Goal: Task Accomplishment & Management: Manage account settings

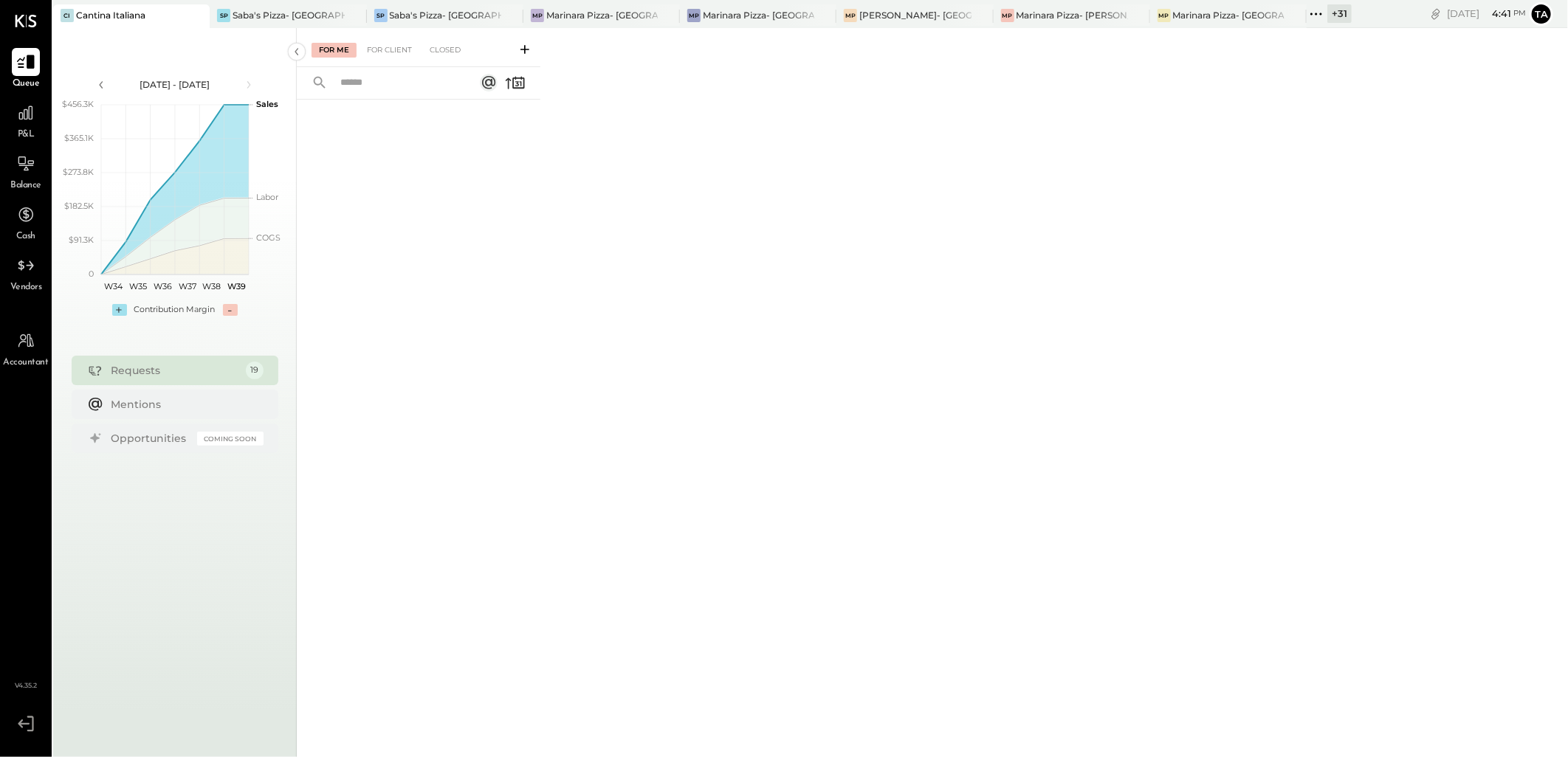
click at [28, 61] on icon at bounding box center [25, 62] width 18 height 14
click at [380, 56] on div "For Client" at bounding box center [389, 50] width 60 height 15
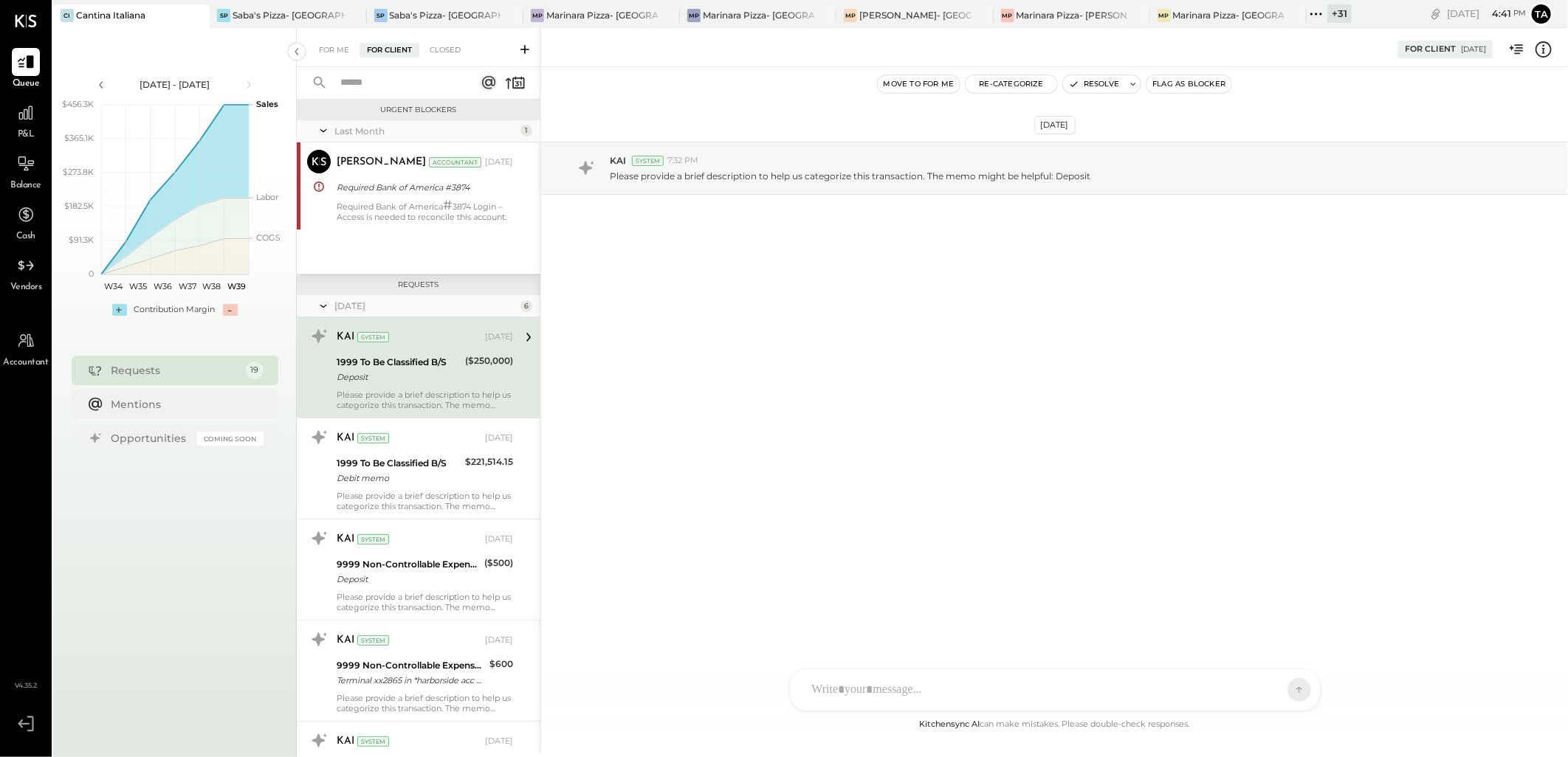
click at [439, 231] on div "Last Month 1 [PERSON_NAME] Accountant [PERSON_NAME] Accountant [DATE] Required …" at bounding box center [418, 197] width 243 height 154
click at [418, 212] on div "Required Bank of America # 3874 Login – Access is needed to reconcile this acco…" at bounding box center [425, 211] width 177 height 22
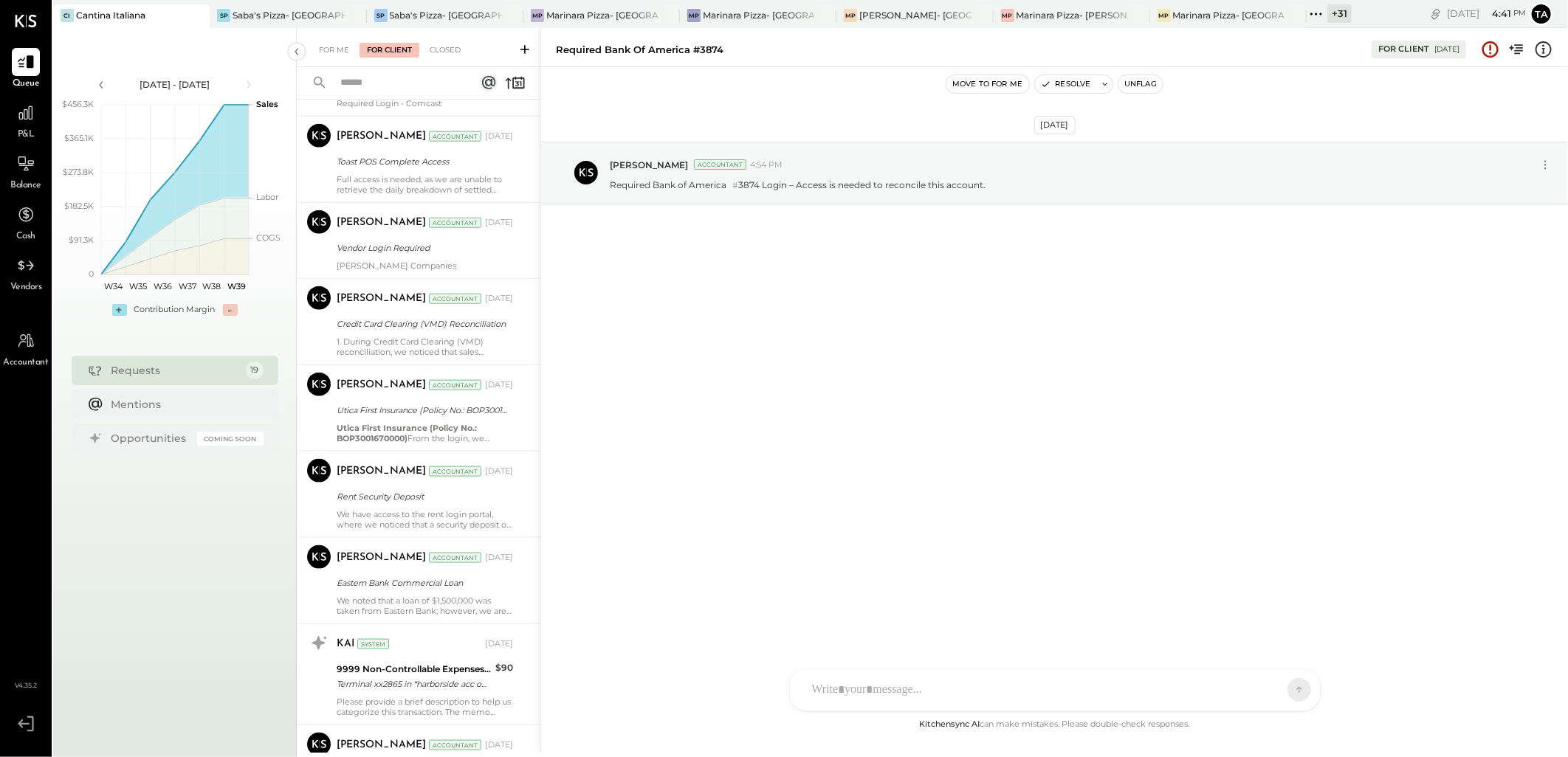
scroll to position [1065, 0]
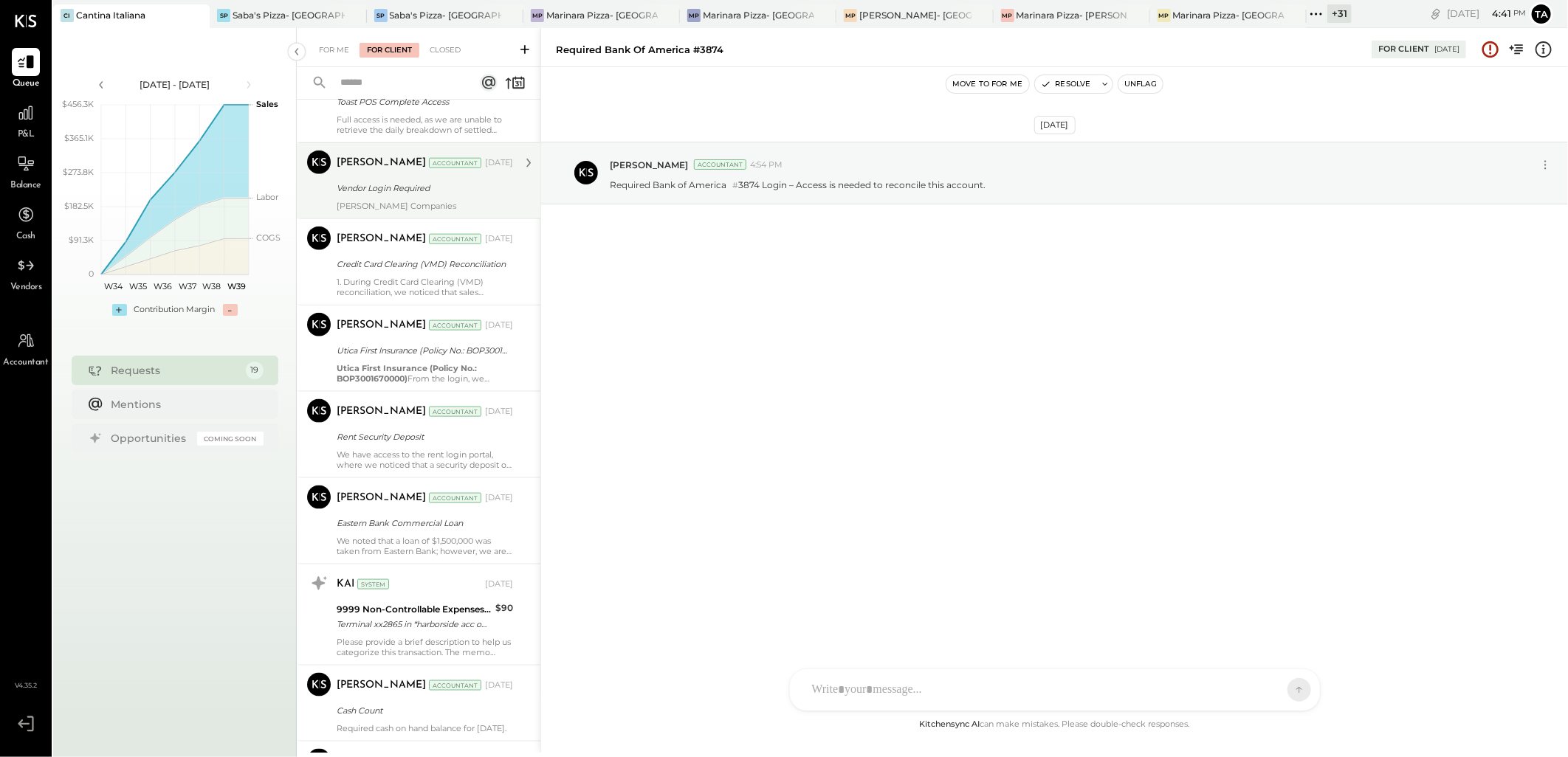
click at [431, 198] on div "[PERSON_NAME] Accountant [DATE] Vendor Login Required [PERSON_NAME] Companies" at bounding box center [425, 180] width 177 height 60
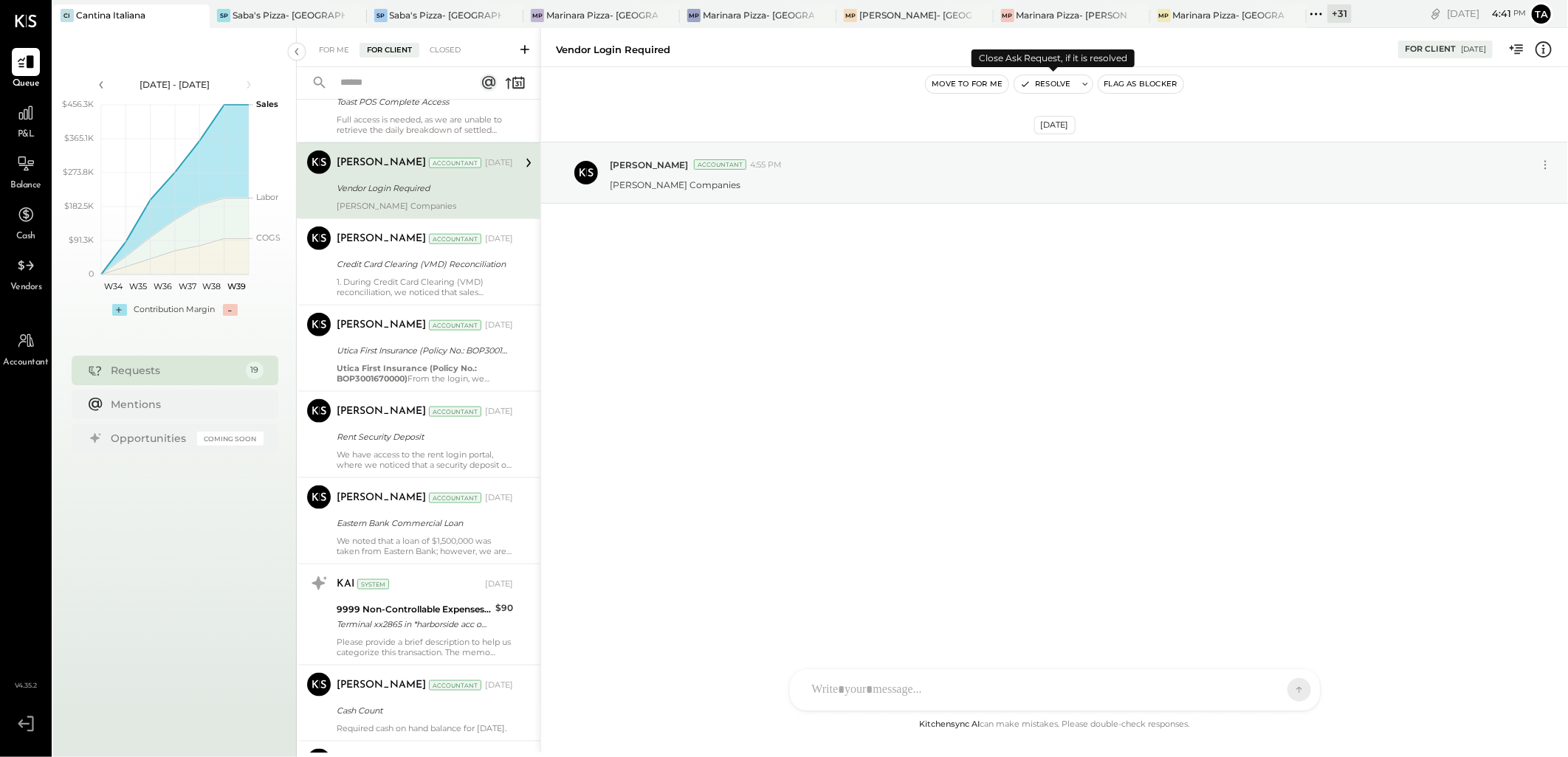
click at [1039, 81] on button "Resolve" at bounding box center [1045, 83] width 62 height 18
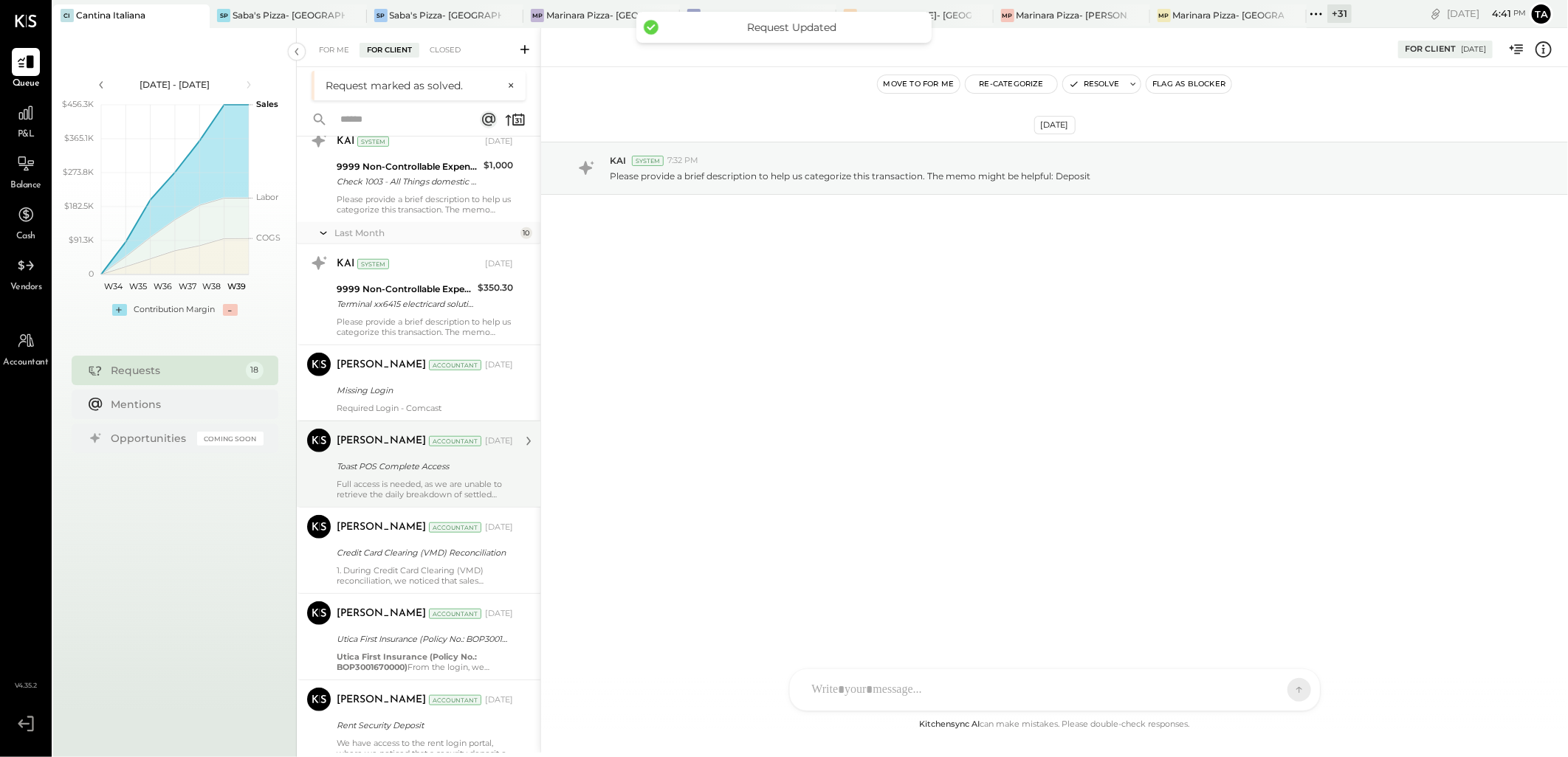
scroll to position [901, 0]
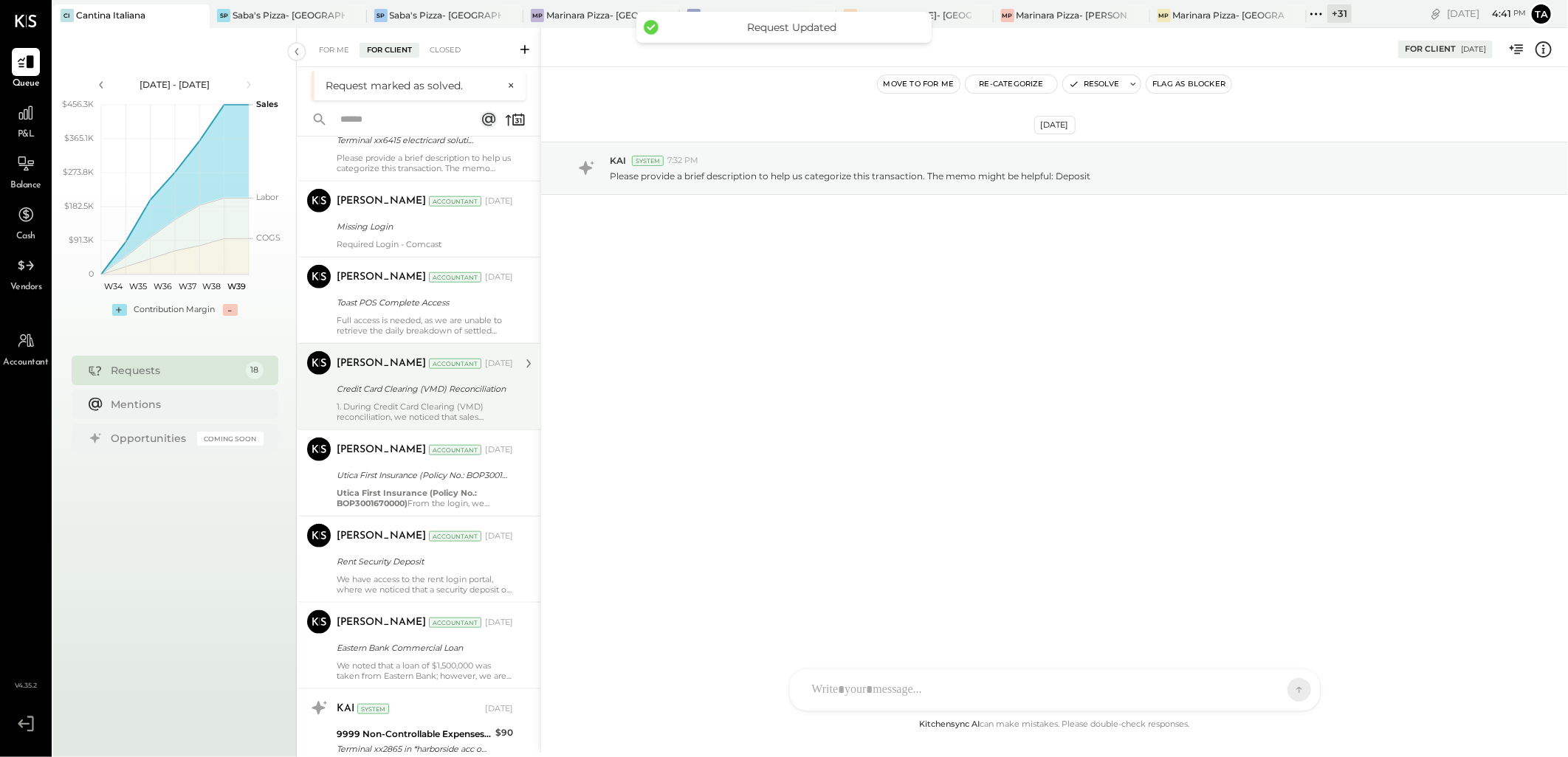
click at [442, 401] on div "[PERSON_NAME] Accountant [DATE] Credit Card Clearing (VMD) Reconciliation 1. Du…" at bounding box center [425, 387] width 177 height 71
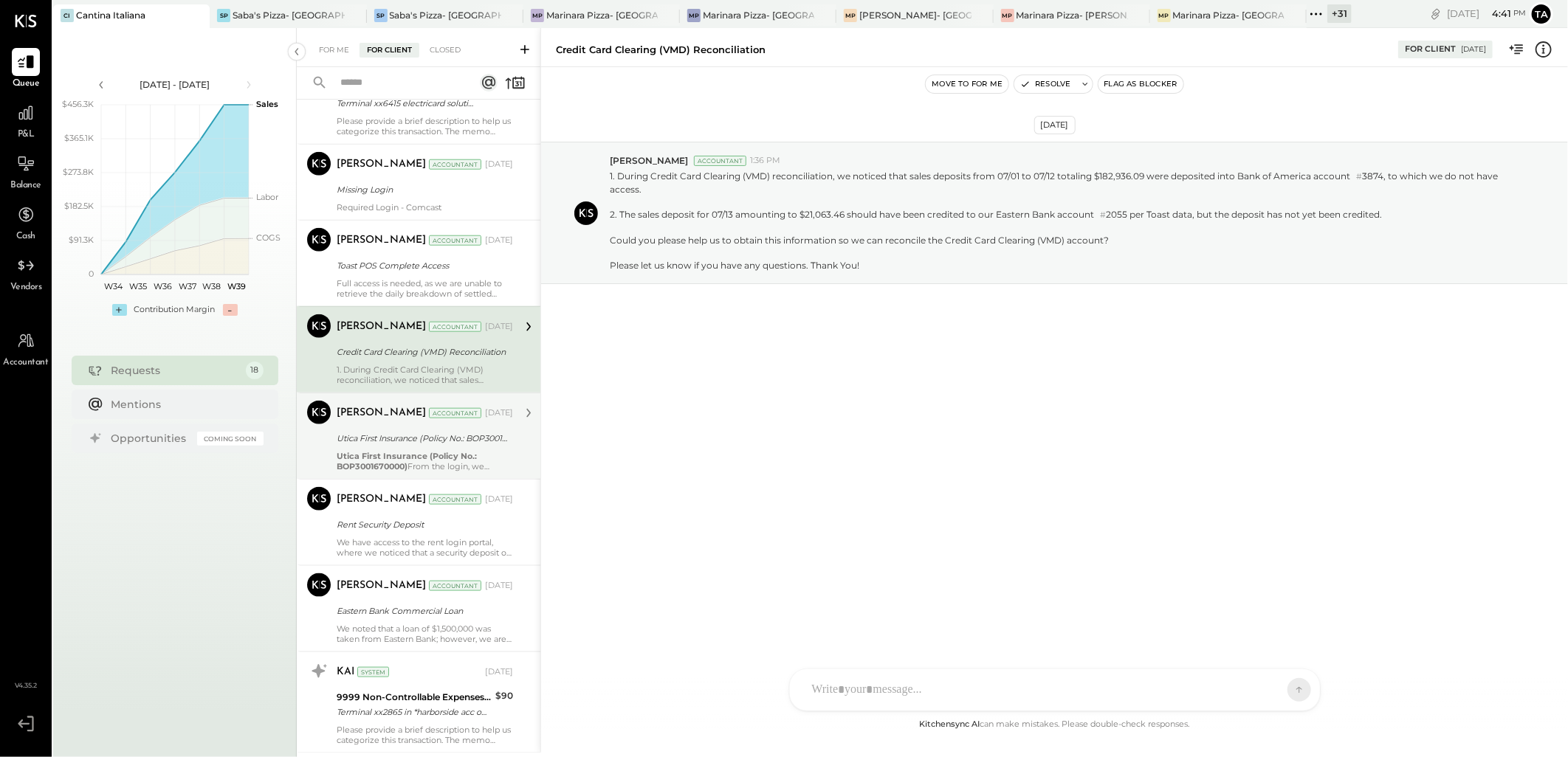
click at [474, 459] on div "Utica First Insurance (Policy No.: BOP3001670000) From the login, we observed t…" at bounding box center [425, 461] width 177 height 20
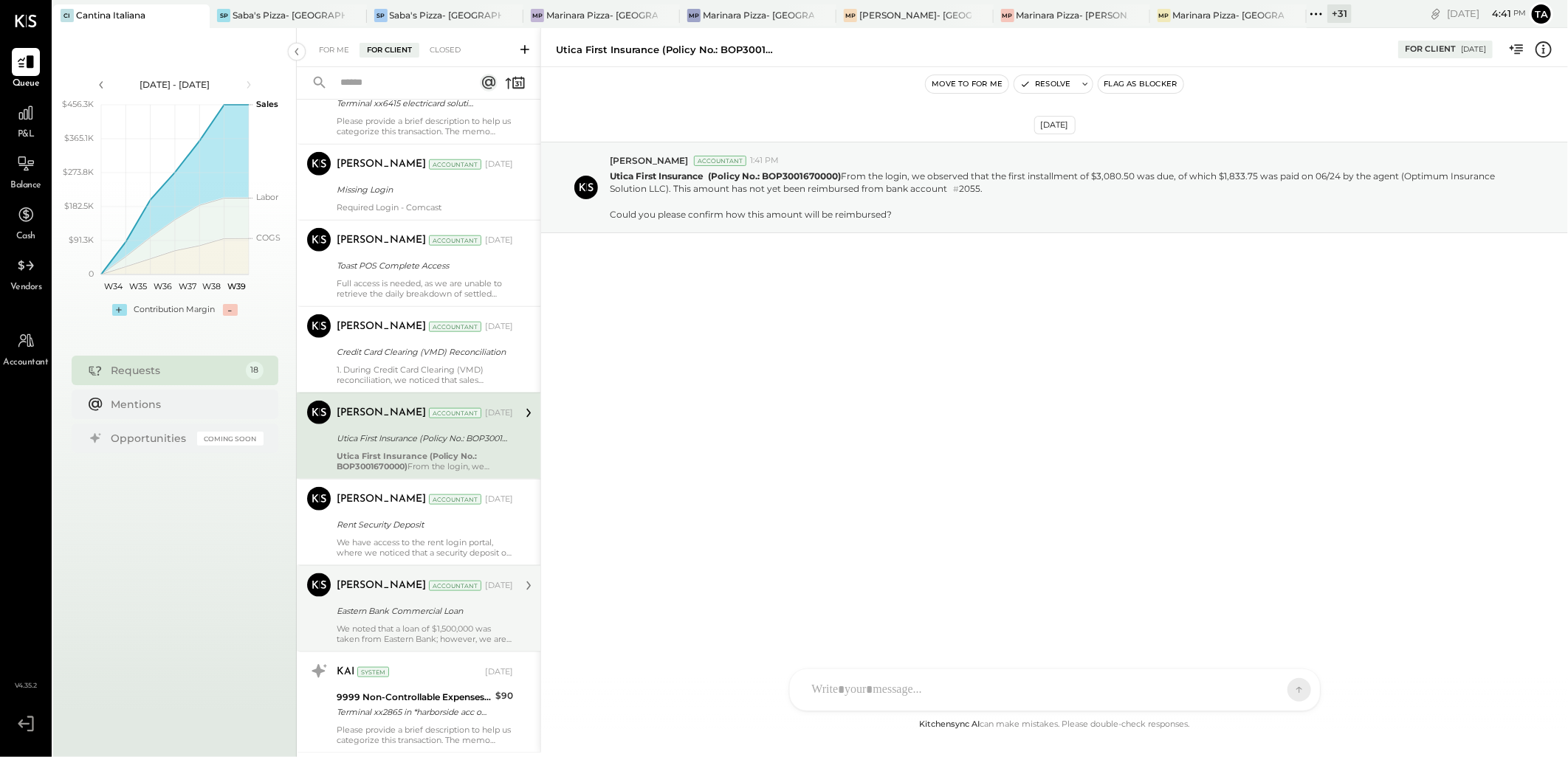
click at [480, 626] on div "We noted that a loan of $1,500,000 was taken from Eastern Bank; however, we are…" at bounding box center [425, 634] width 177 height 20
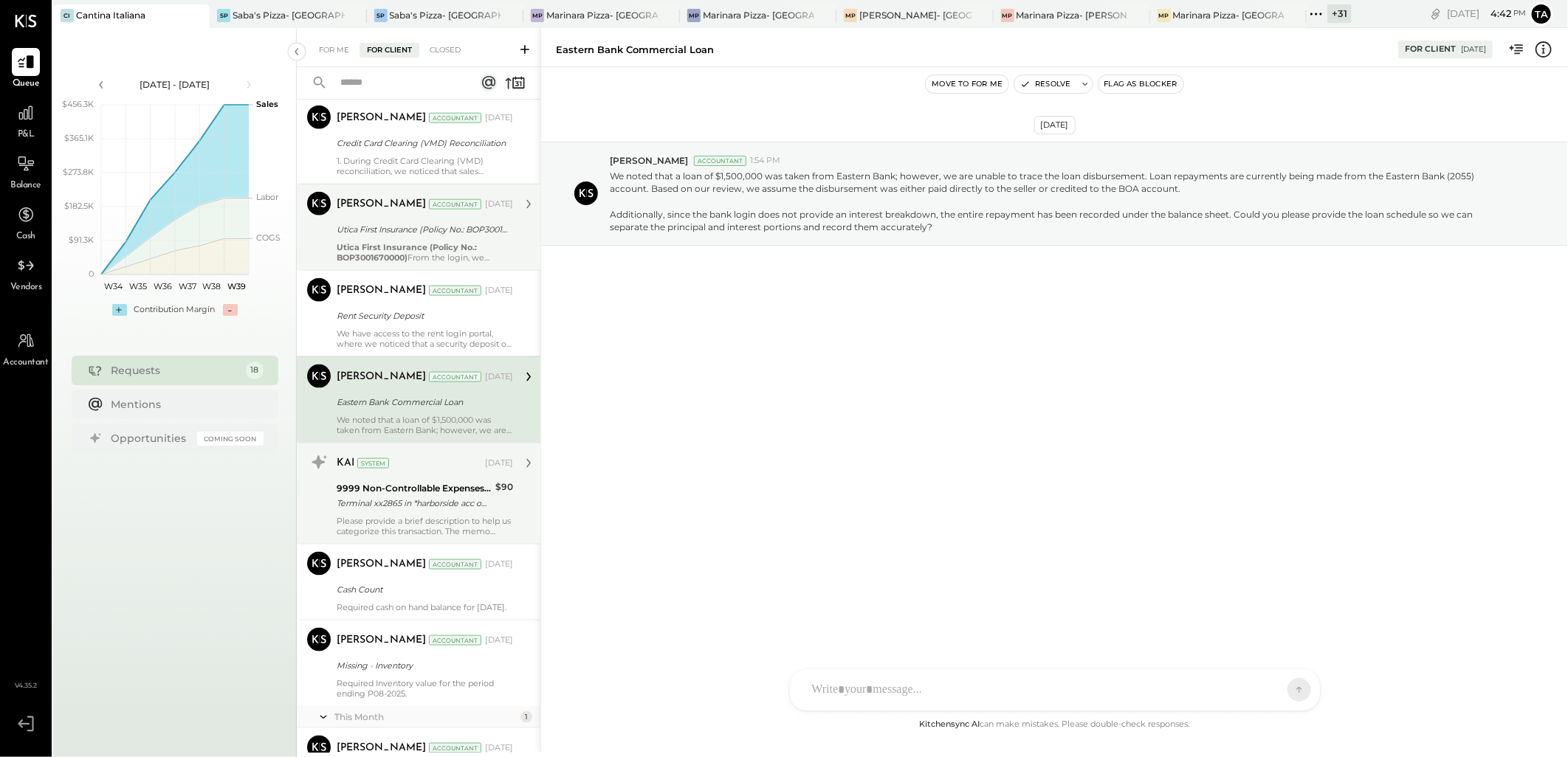
scroll to position [1148, 0]
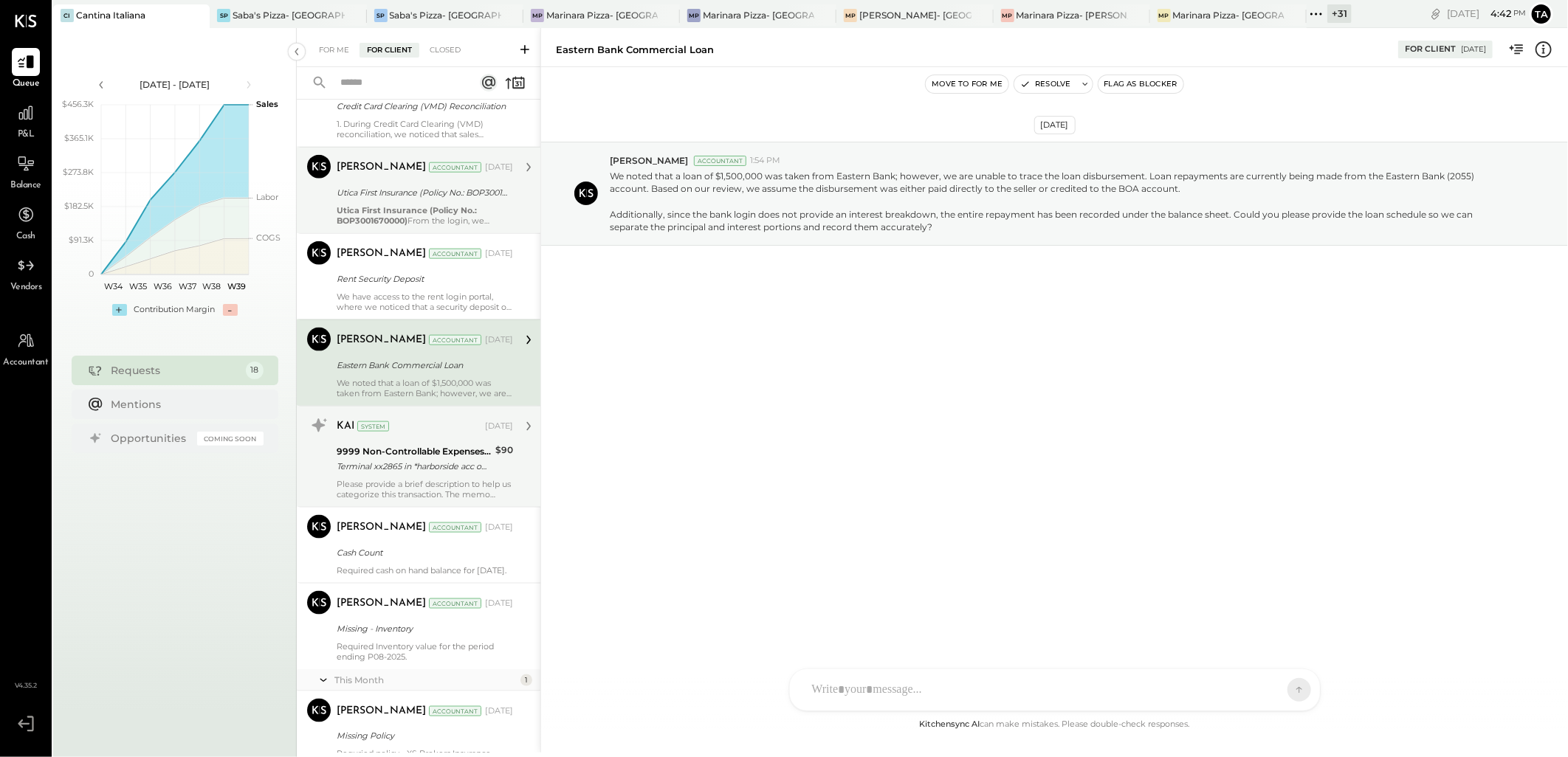
click at [412, 480] on div "Please provide a brief description to help us categorize this transaction. The …" at bounding box center [425, 490] width 177 height 20
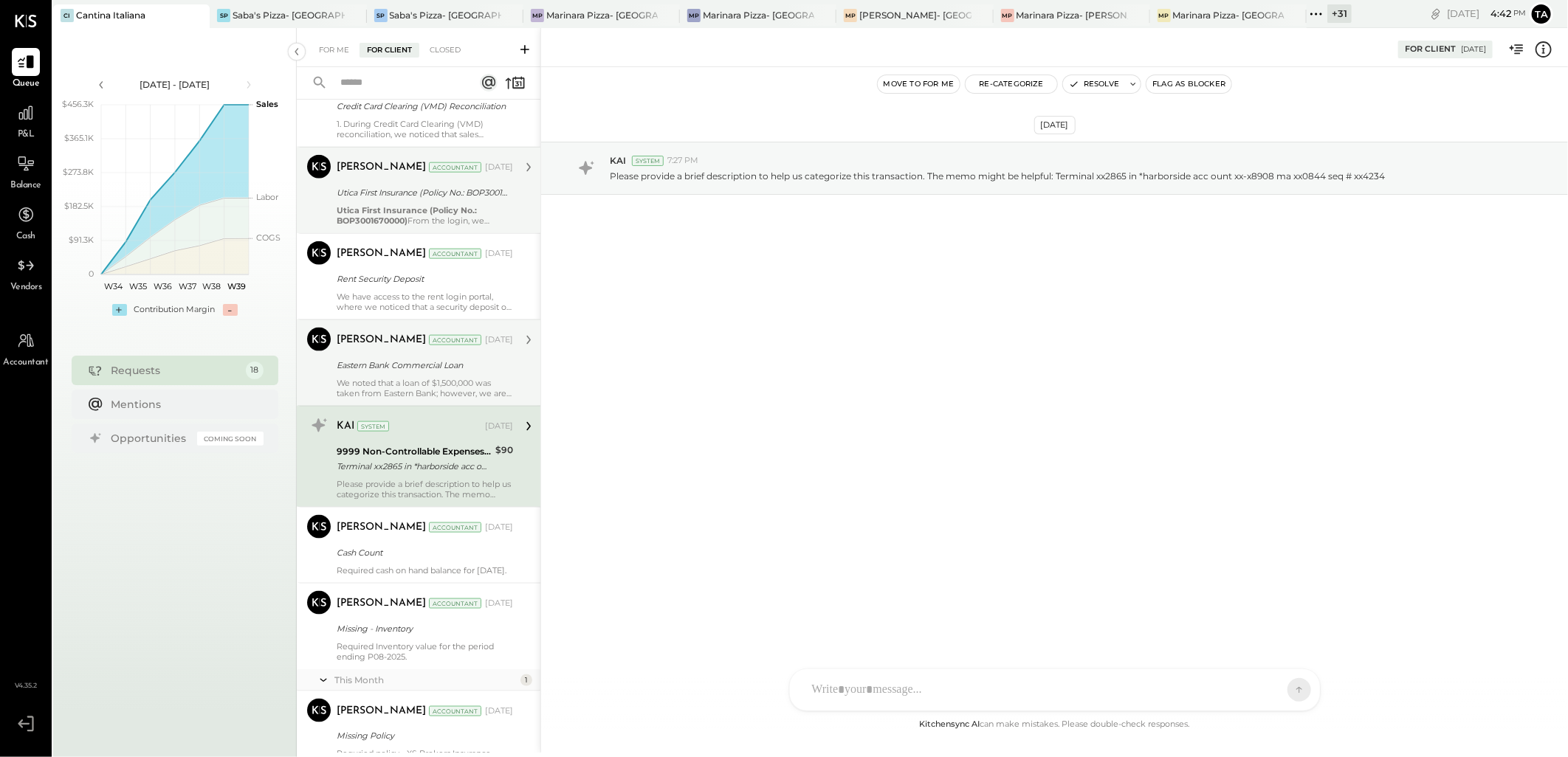
scroll to position [1216, 0]
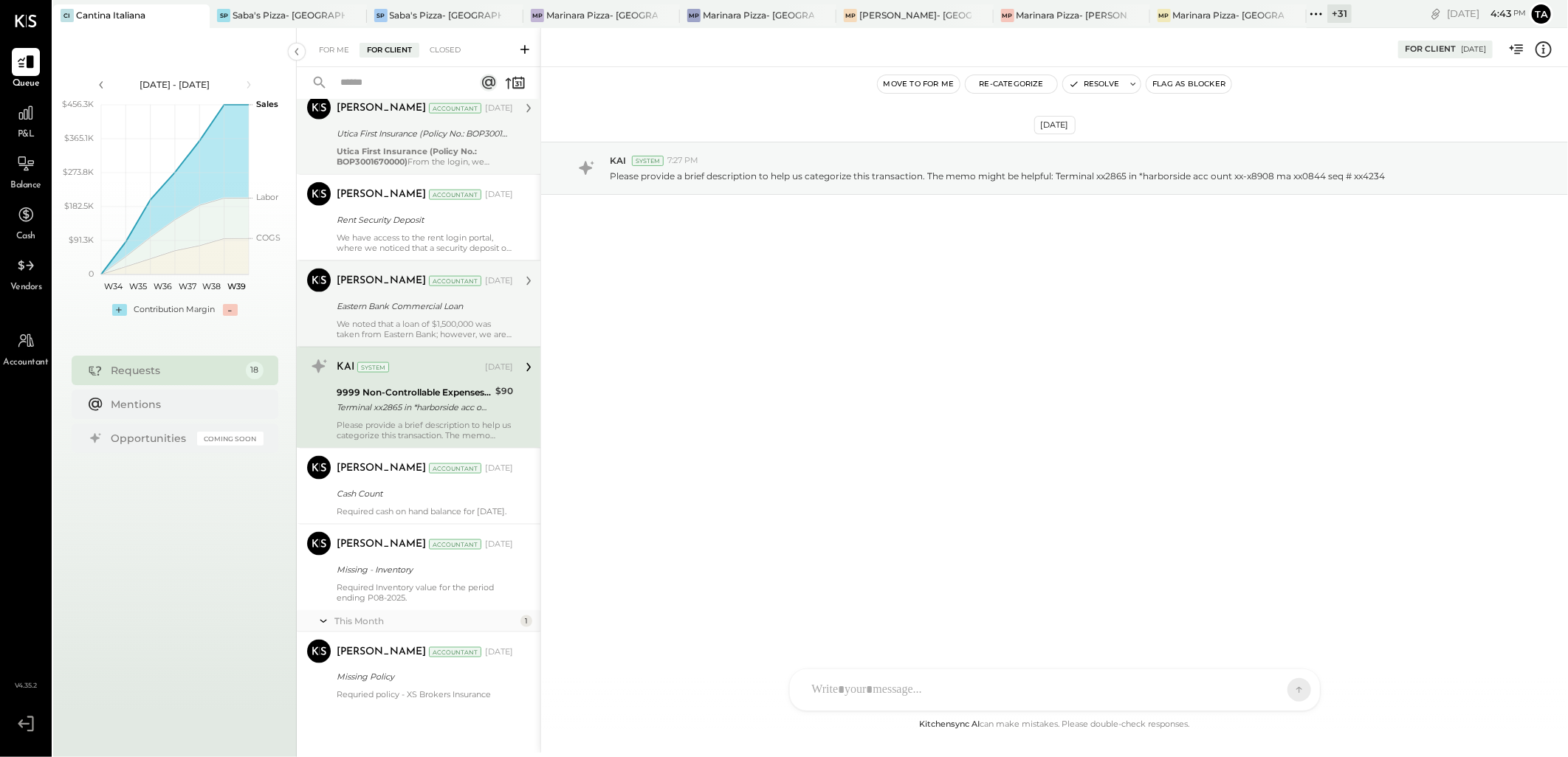
click at [442, 320] on div "We noted that a loan of $1,500,000 was taken from Eastern Bank; however, we are…" at bounding box center [425, 329] width 177 height 20
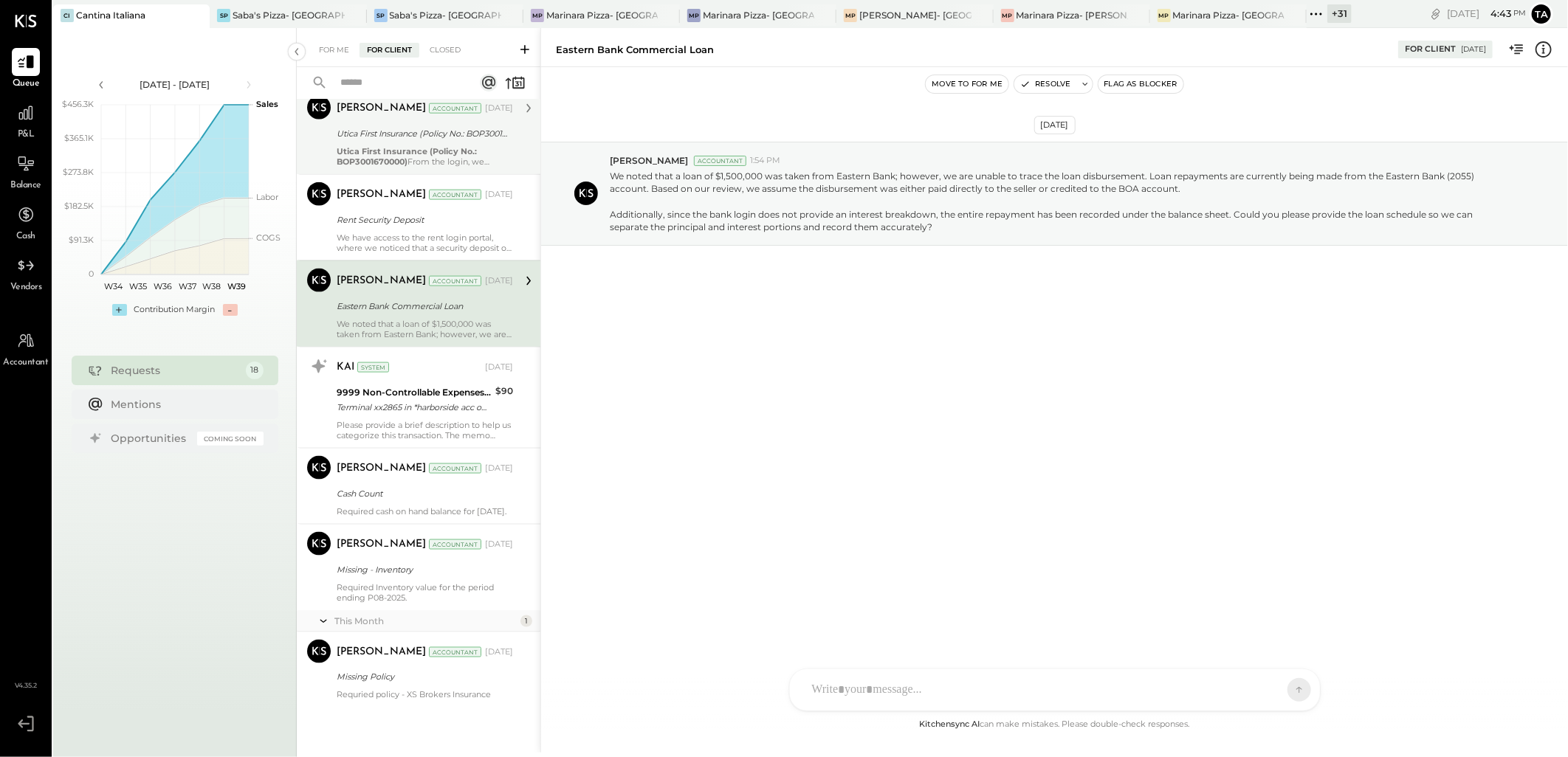
click at [455, 420] on div "Please provide a brief description to help us categorize this transaction. The …" at bounding box center [425, 430] width 177 height 20
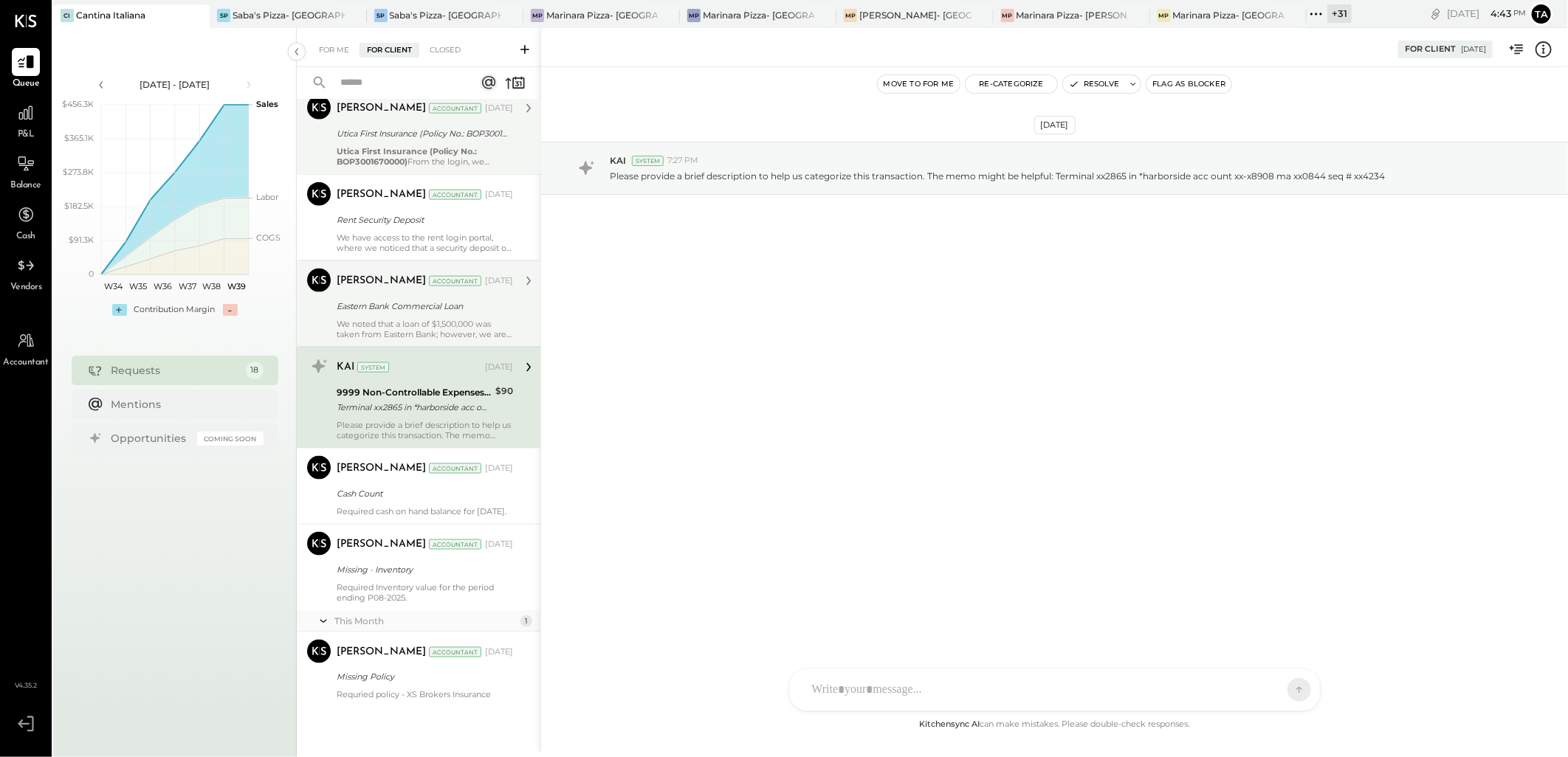
click at [425, 318] on div "We noted that a loan of $1,500,000 was taken from Eastern Bank; however, we are…" at bounding box center [425, 329] width 177 height 20
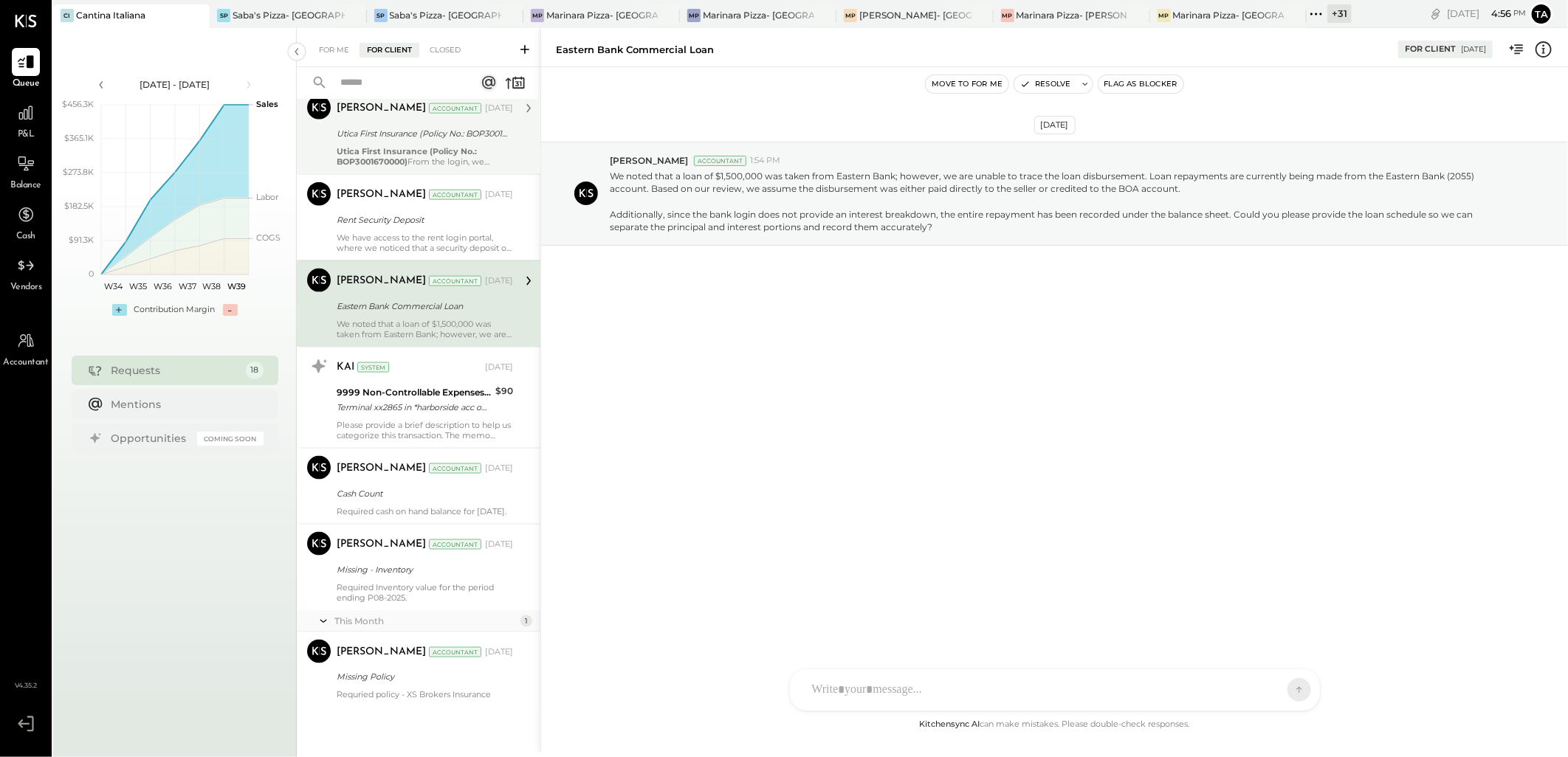
click at [418, 420] on div "Please provide a brief description to help us categorize this transaction. The …" at bounding box center [425, 430] width 177 height 20
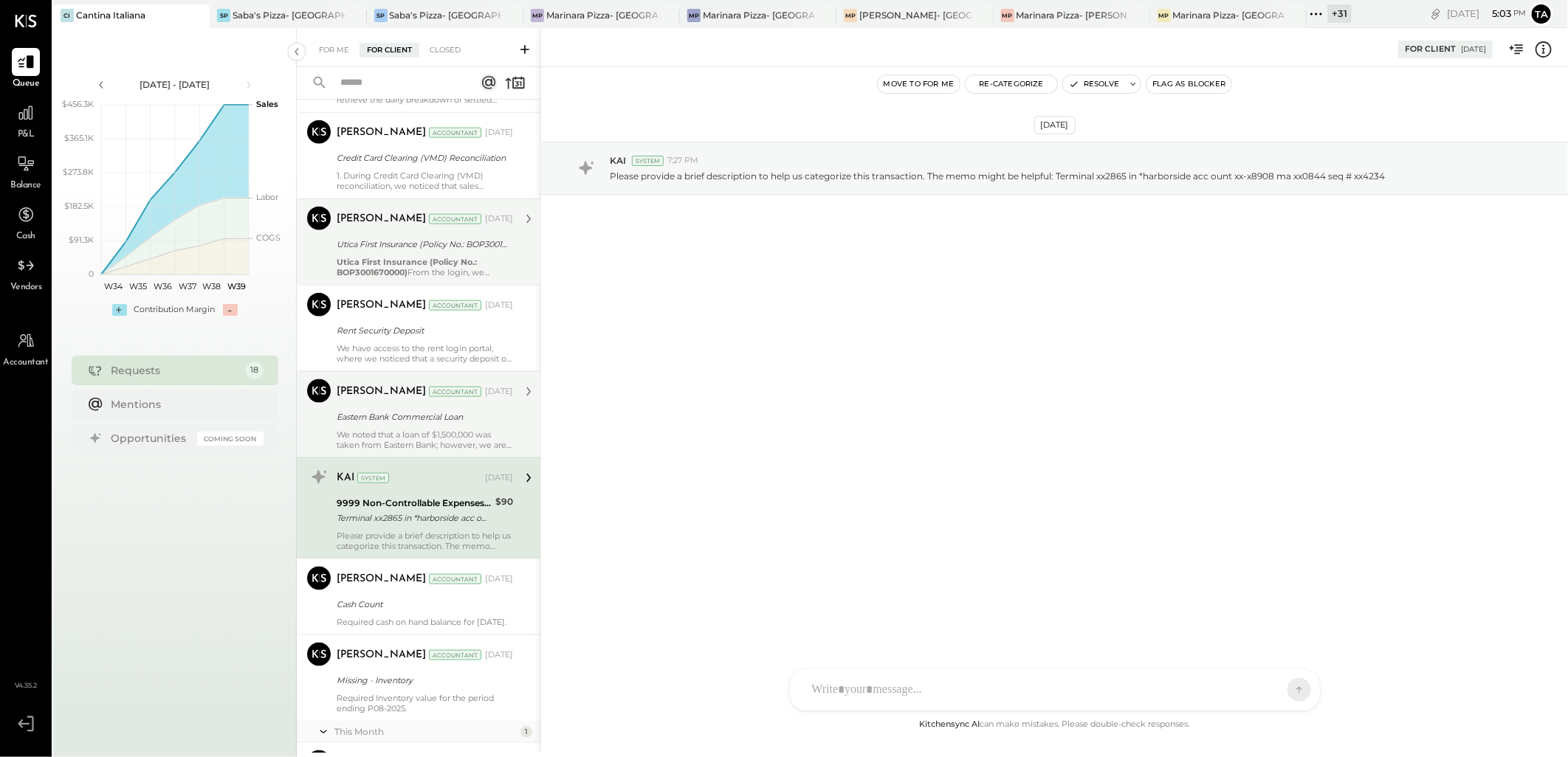
scroll to position [1052, 0]
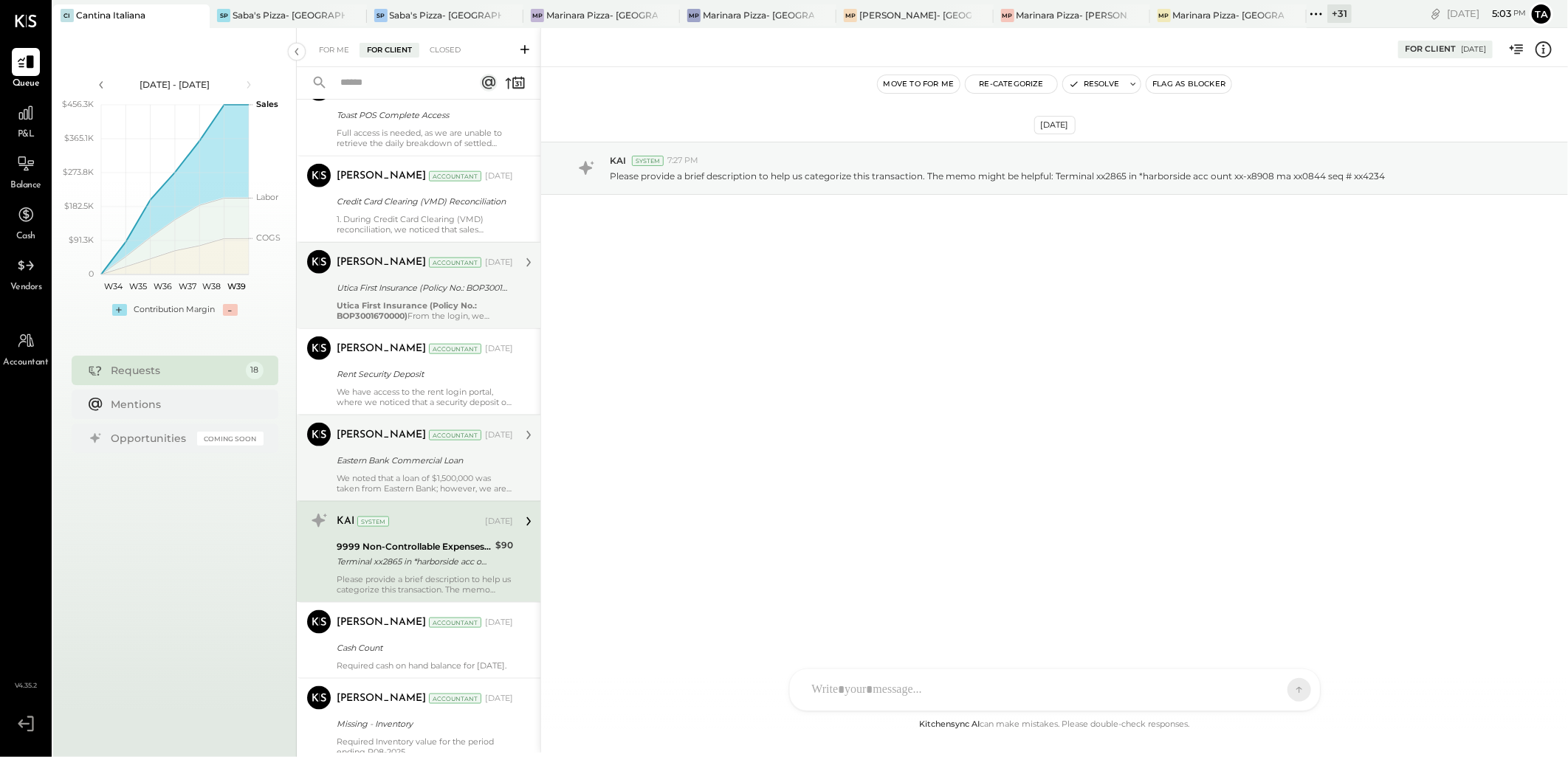
click at [496, 478] on div "We noted that a loan of $1,500,000 was taken from Eastern Bank; however, we are…" at bounding box center [425, 483] width 177 height 20
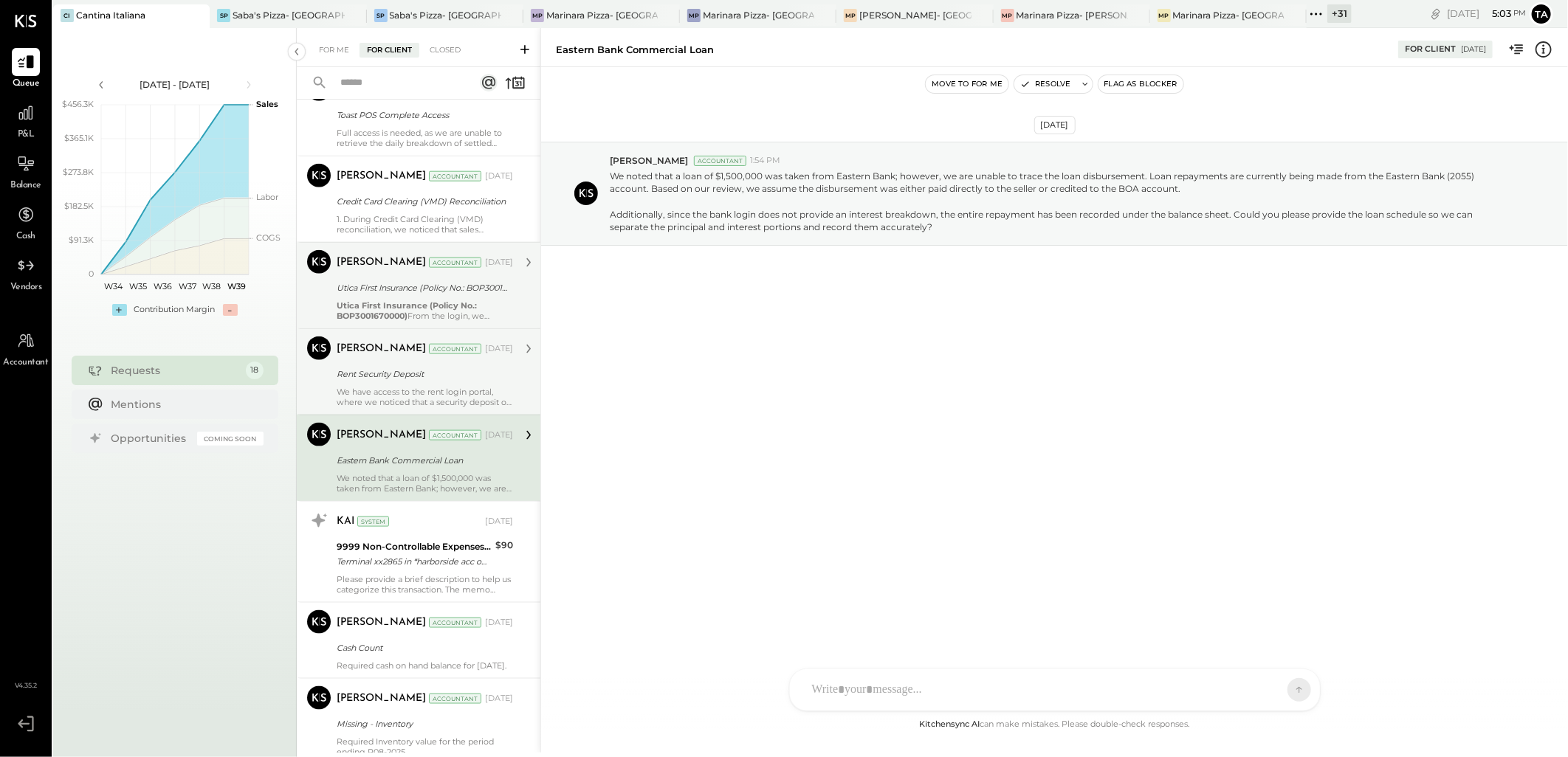
click at [476, 410] on div "[PERSON_NAME] Accountant [PERSON_NAME] Accountant [DATE] Rent Security Deposit …" at bounding box center [418, 371] width 243 height 86
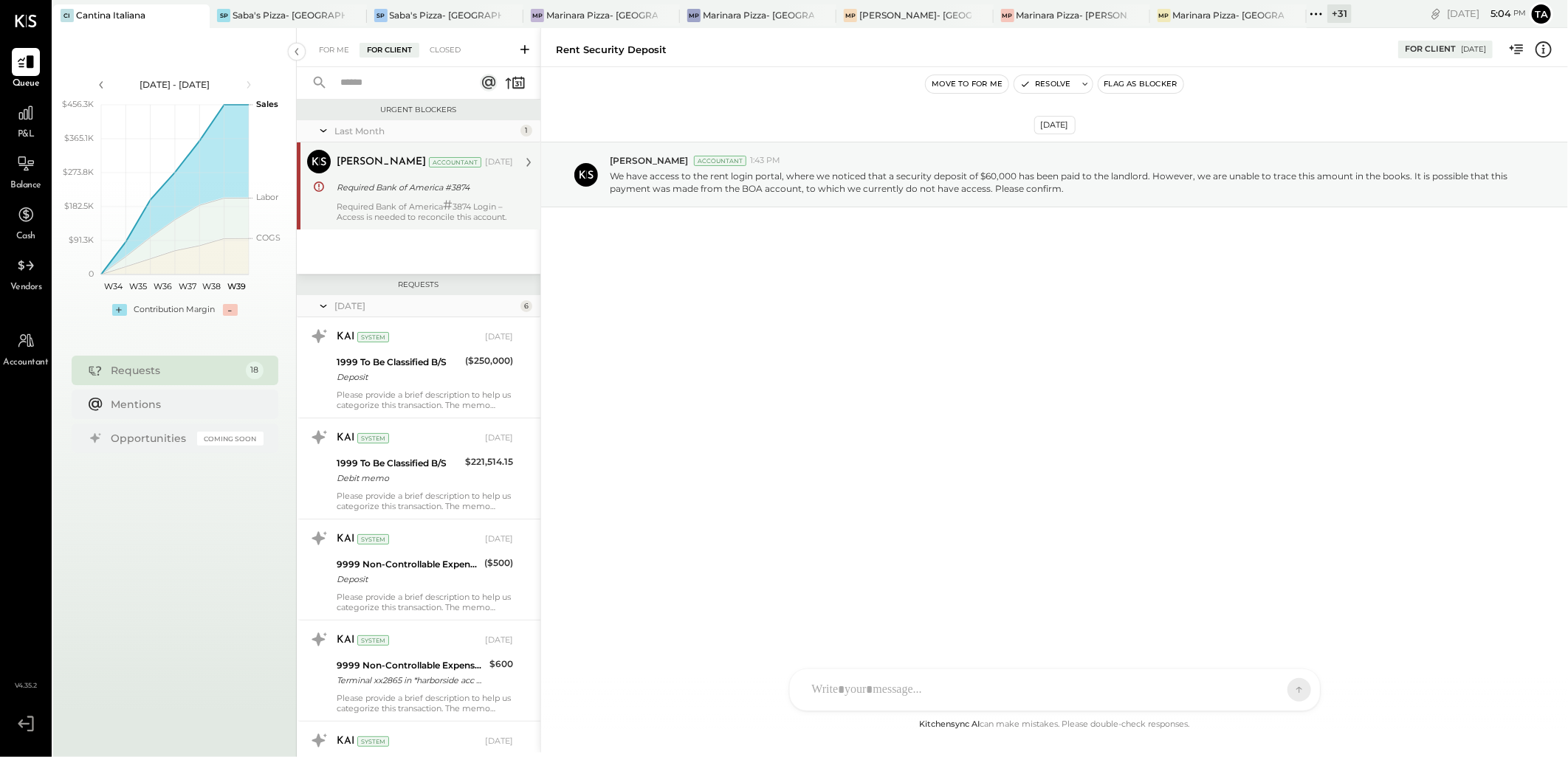
click at [454, 231] on div "Last Month 1 [PERSON_NAME] Accountant [PERSON_NAME] Accountant [DATE] Required …" at bounding box center [418, 197] width 243 height 154
click at [409, 212] on div "Required Bank of America # 3874 Login – Access is needed to reconcile this acco…" at bounding box center [425, 211] width 177 height 22
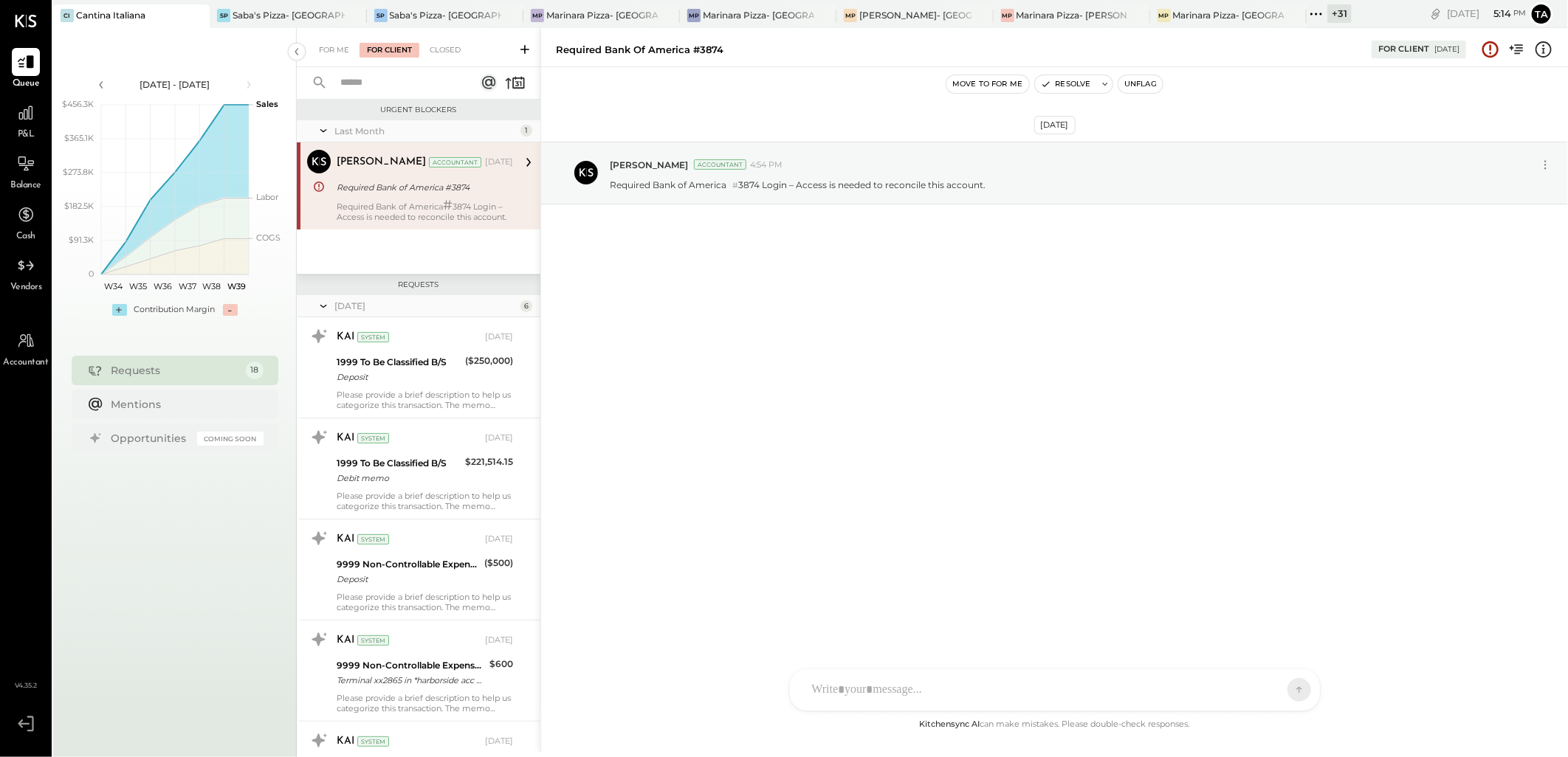
click at [414, 192] on div "Required Bank of America #3874" at bounding box center [423, 188] width 172 height 15
